Goal: Transaction & Acquisition: Purchase product/service

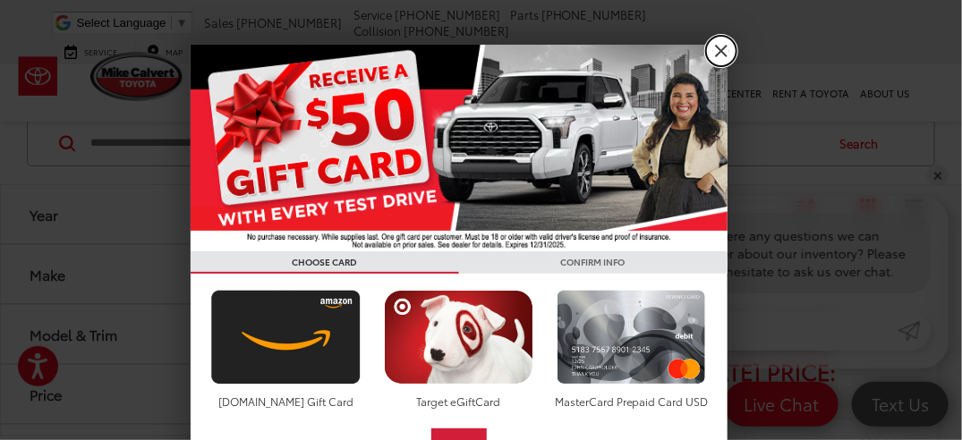
click at [710, 47] on link "X" at bounding box center [721, 51] width 30 height 30
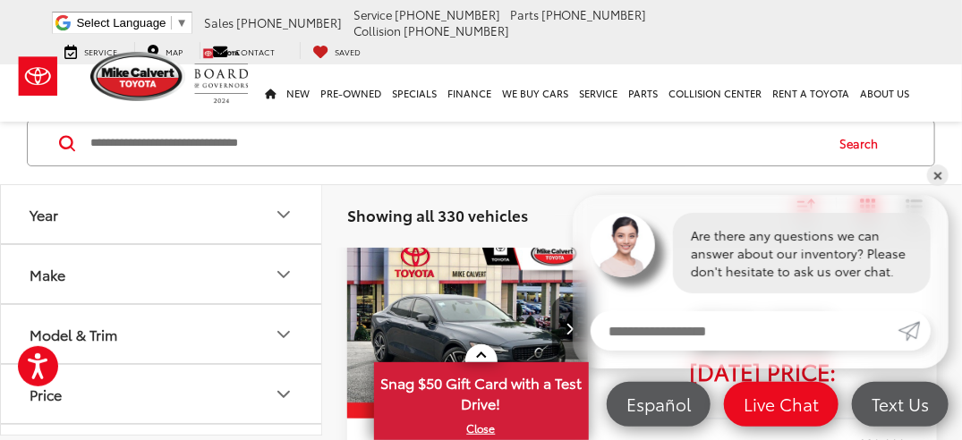
click at [762, 335] on input "Enter your message" at bounding box center [745, 330] width 308 height 39
type input "**********"
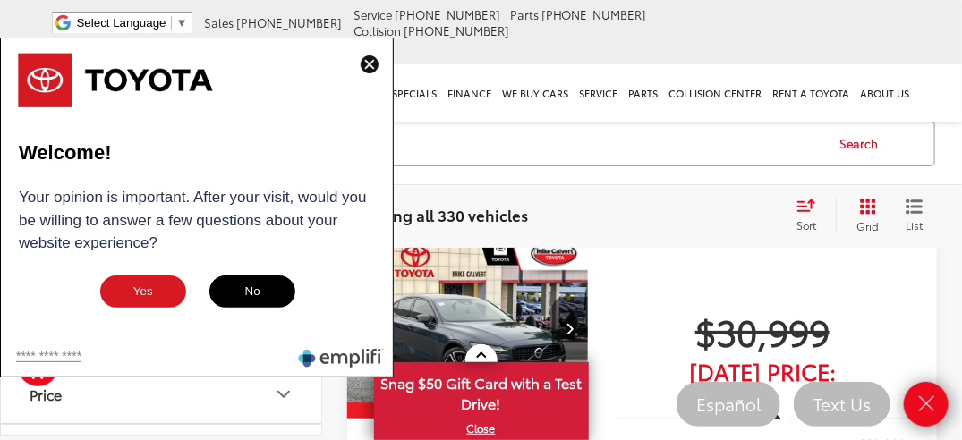
click at [254, 292] on button "No" at bounding box center [252, 292] width 89 height 36
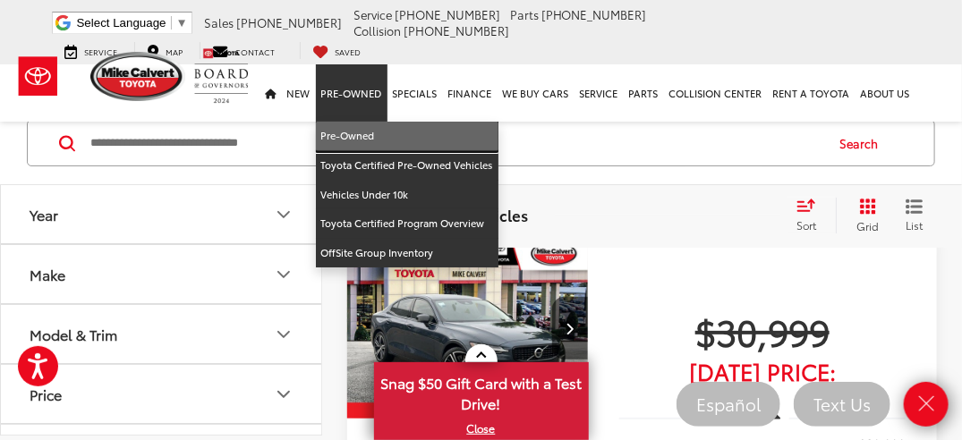
click at [359, 122] on link "Pre-Owned" at bounding box center [407, 137] width 183 height 30
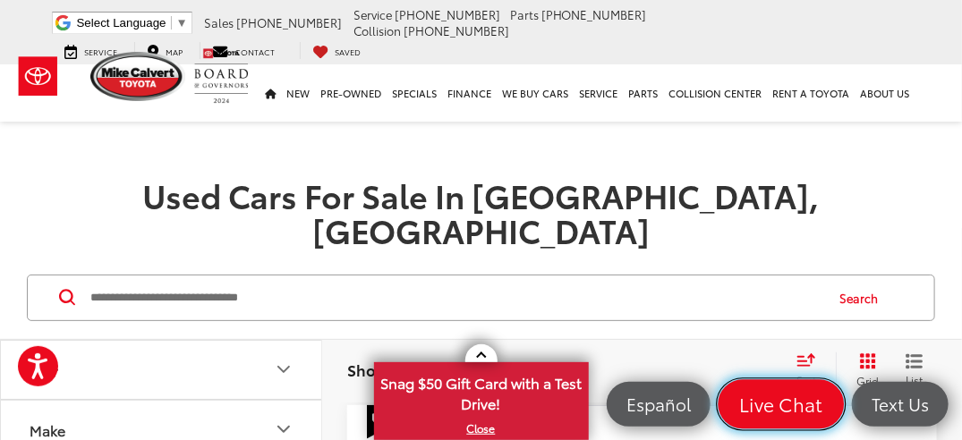
click at [768, 392] on span "Live Chat" at bounding box center [781, 404] width 102 height 25
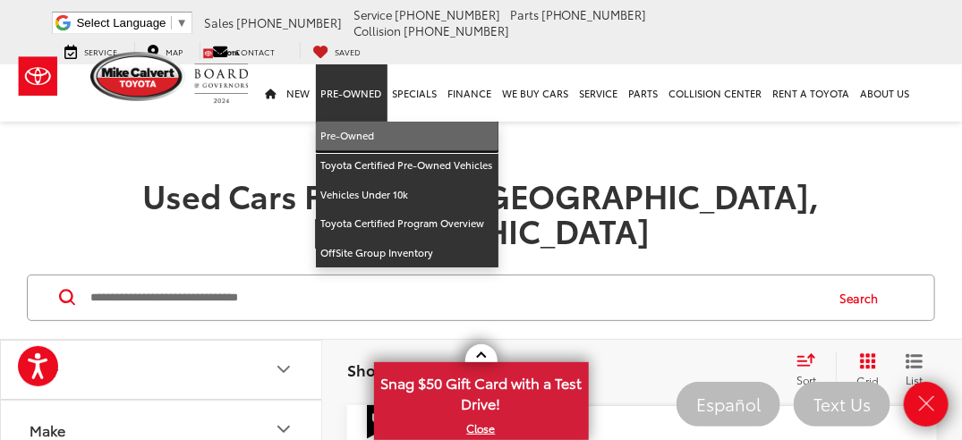
click at [352, 122] on link "Pre-Owned" at bounding box center [407, 137] width 183 height 30
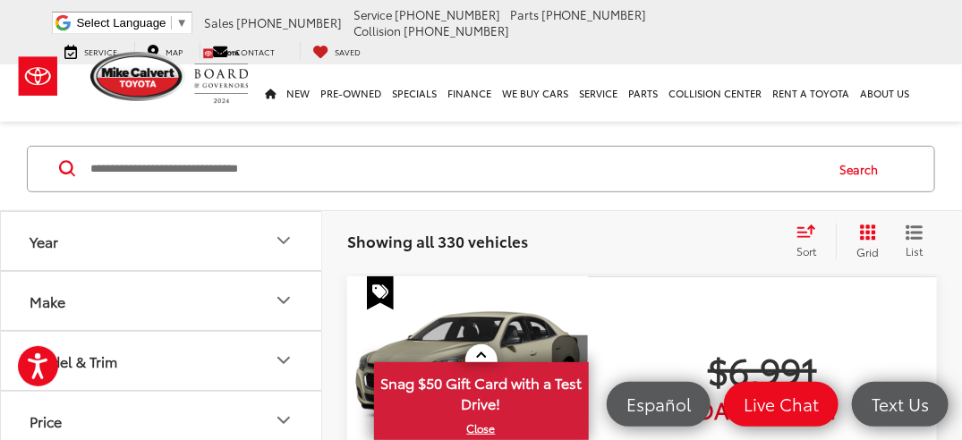
scroll to position [179, 0]
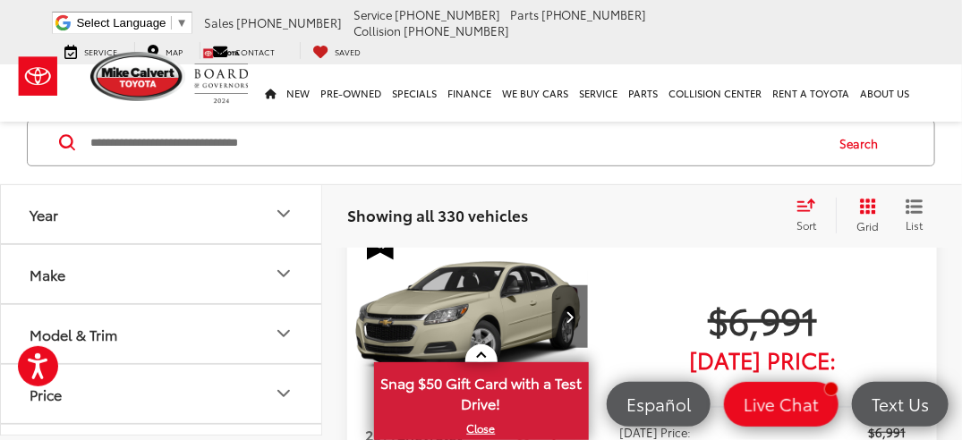
click at [234, 143] on input "Search by Make, Model, or Keyword" at bounding box center [456, 143] width 734 height 43
type input "***"
click at [870, 136] on button "Search" at bounding box center [862, 143] width 81 height 45
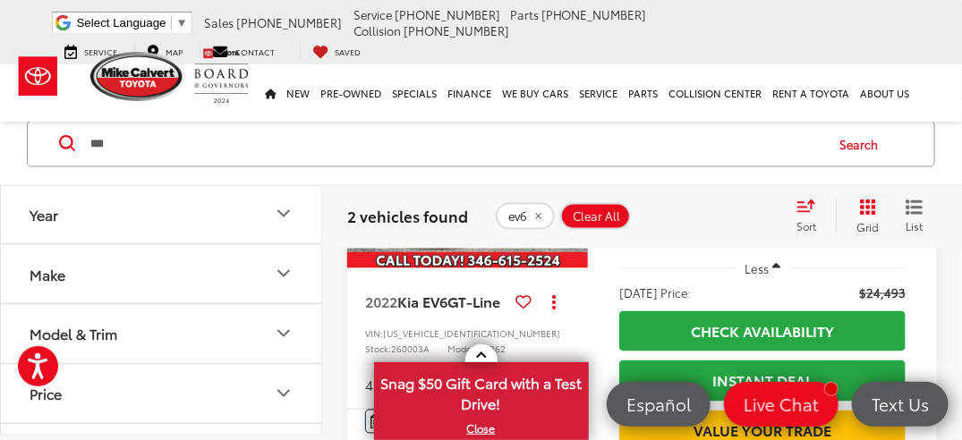
scroll to position [924, 0]
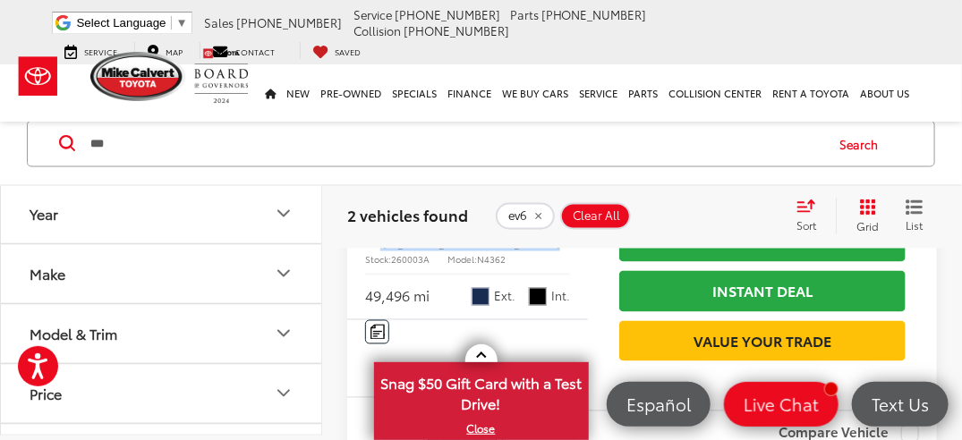
drag, startPoint x: 379, startPoint y: 280, endPoint x: 489, endPoint y: 275, distance: 109.3
click at [489, 265] on div "VIN: KNDC44LA5N5037701 Stock: 260003A Model: N4362" at bounding box center [467, 251] width 205 height 28
drag, startPoint x: 489, startPoint y: 275, endPoint x: 447, endPoint y: 282, distance: 41.8
copy div ": KNDC44LA5N5037701"
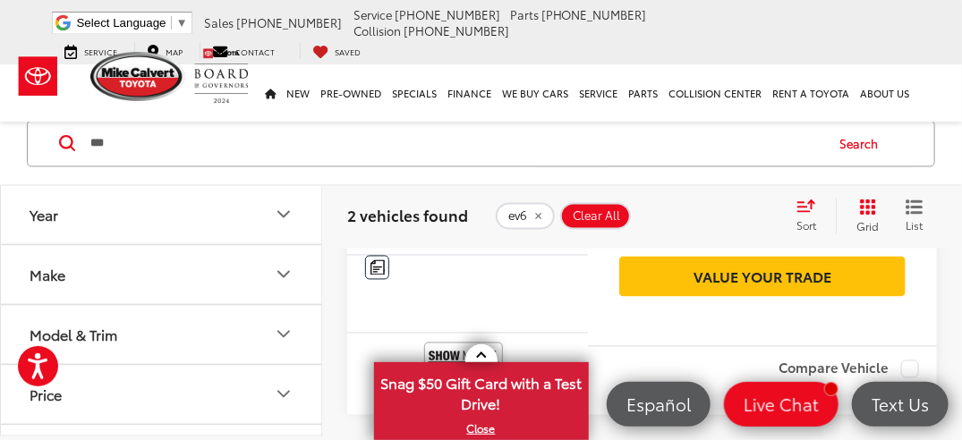
scroll to position [1014, 0]
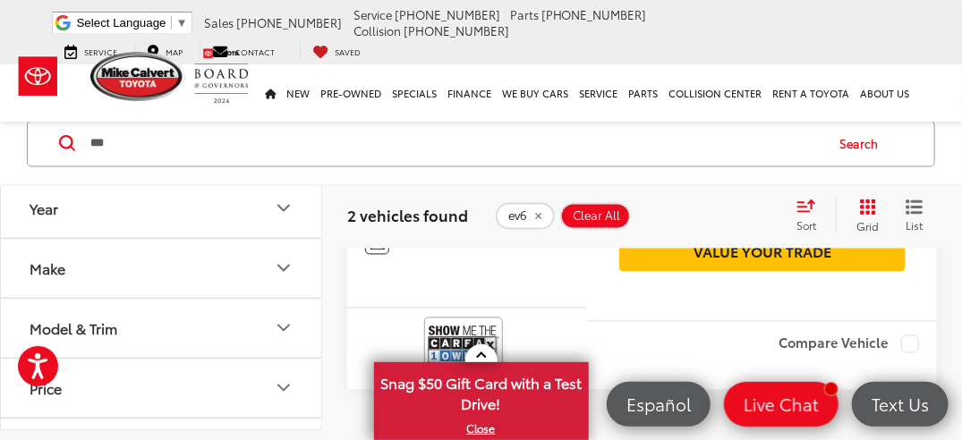
click at [517, 255] on div "Features Bluetooth® Remote Start Android Auto Apple CarPlay Heated Seats Keyles…" at bounding box center [467, 243] width 241 height 24
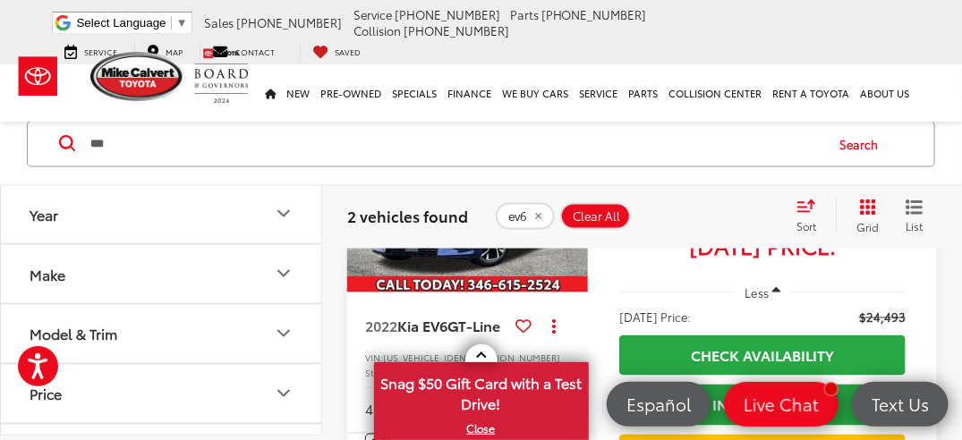
scroll to position [835, 0]
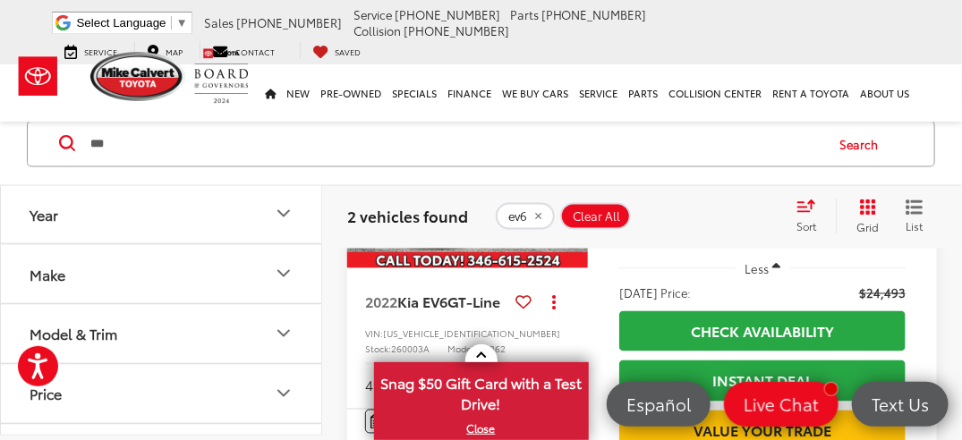
click at [527, 270] on img "2022 Kia EV6 GT-Line 0" at bounding box center [467, 179] width 243 height 183
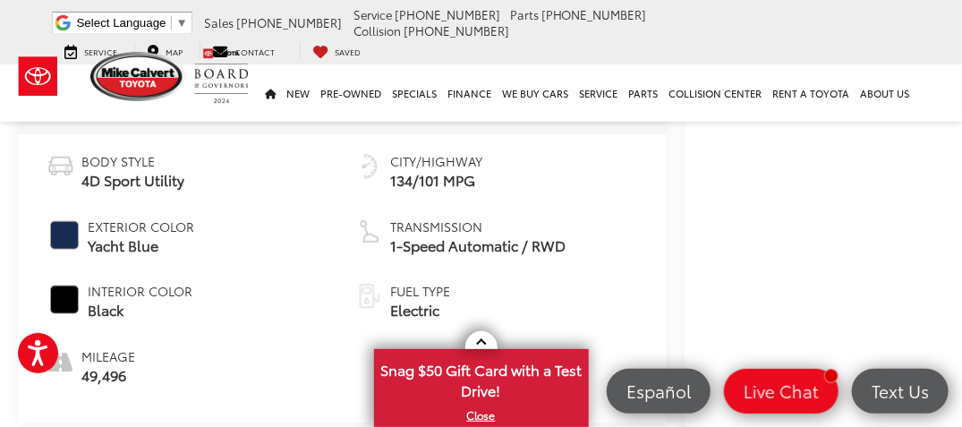
scroll to position [537, 0]
